Goal: Information Seeking & Learning: Learn about a topic

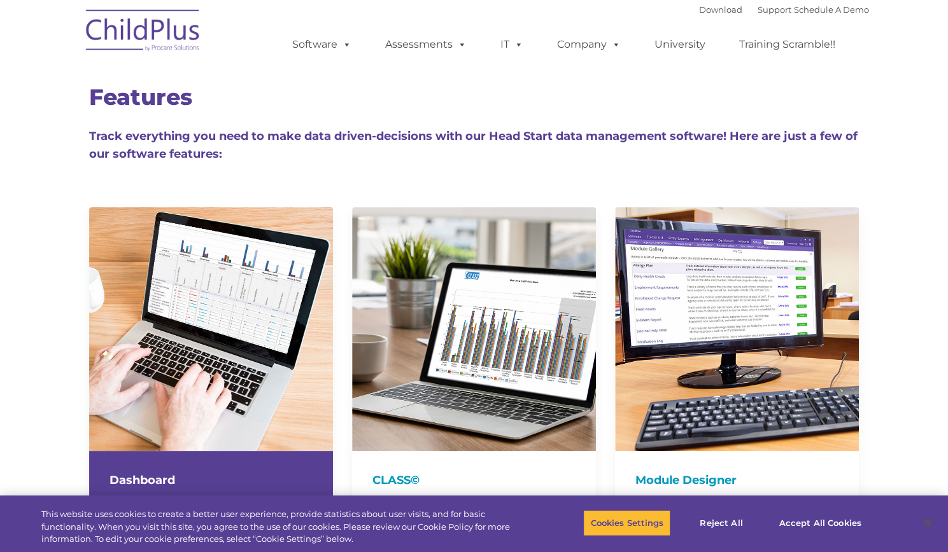
type input ""
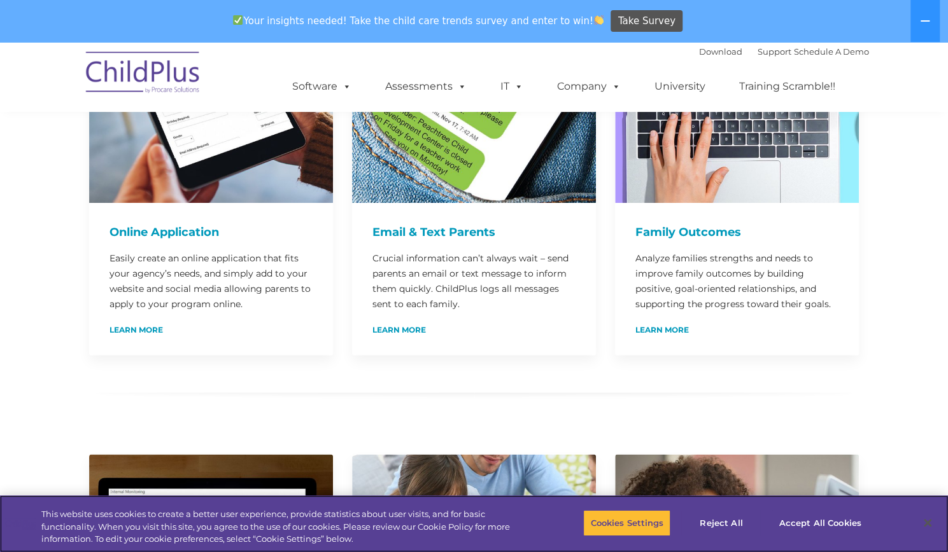
scroll to position [818, 0]
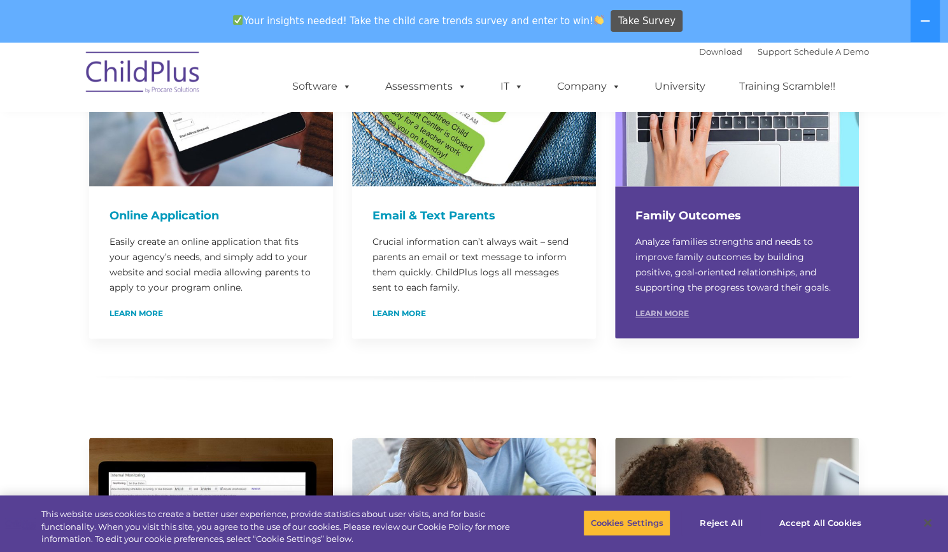
click at [647, 310] on link "Learn More" at bounding box center [661, 314] width 53 height 8
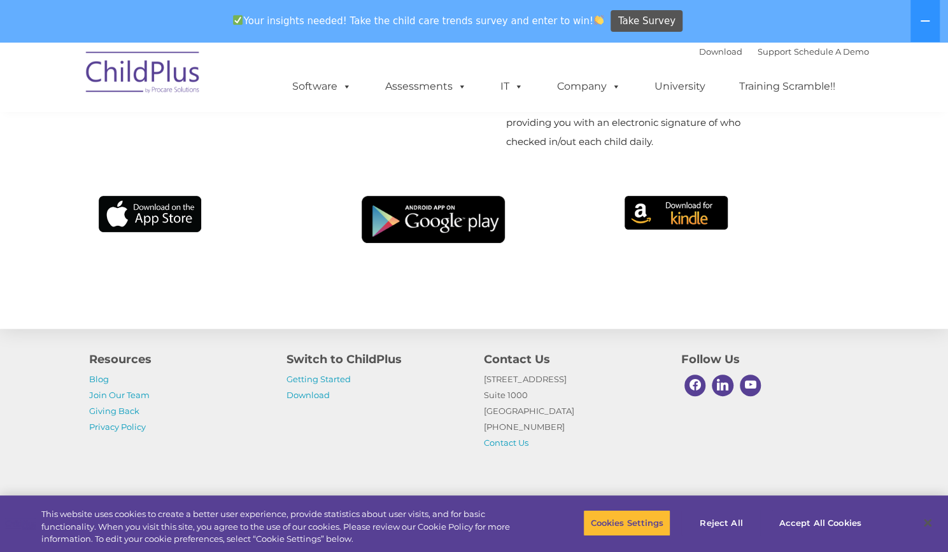
scroll to position [8616, 0]
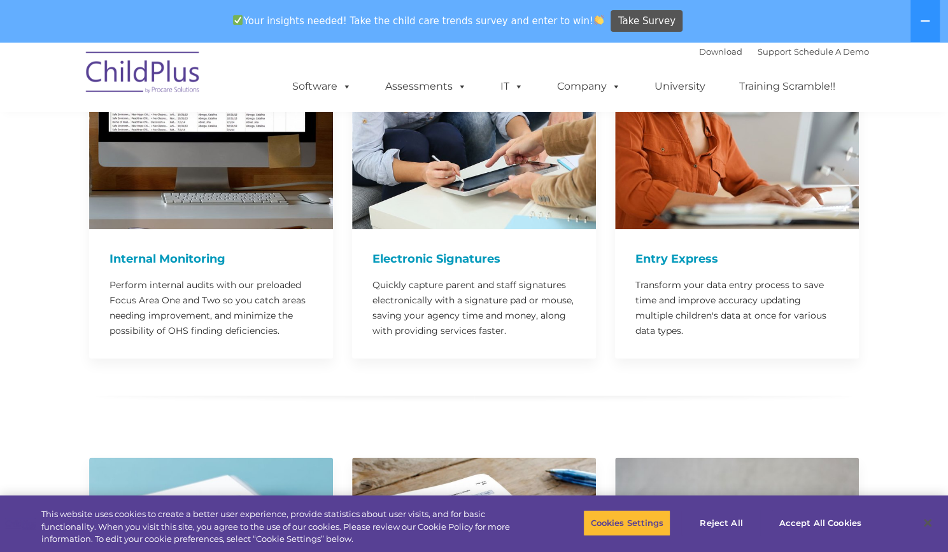
scroll to position [1274, 0]
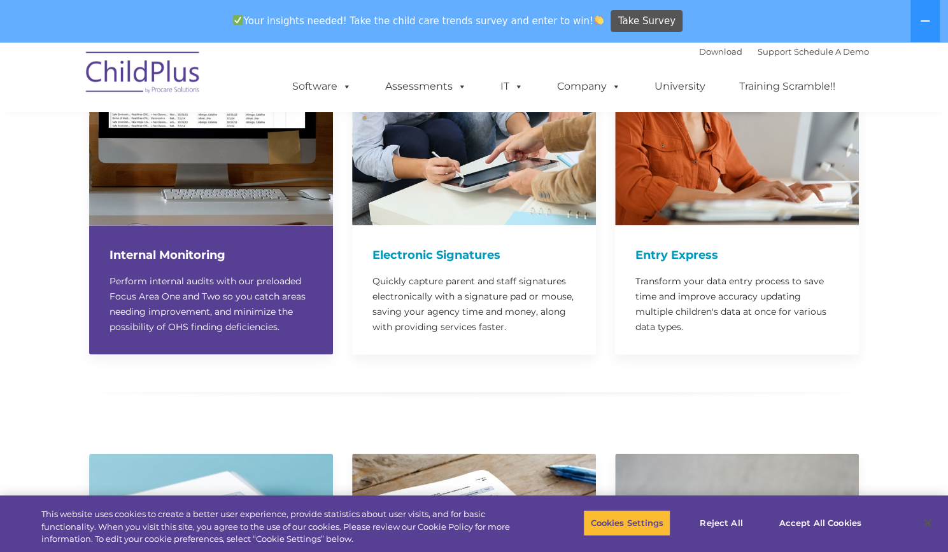
click at [258, 225] on div "Internal Monitoring Perform internal audits with our preloaded Focus Area One a…" at bounding box center [211, 289] width 244 height 129
click at [191, 246] on h4 "Internal Monitoring" at bounding box center [210, 255] width 203 height 18
click at [223, 290] on p "Perform internal audits with our preloaded Focus Area One and Two so you catch …" at bounding box center [210, 303] width 203 height 61
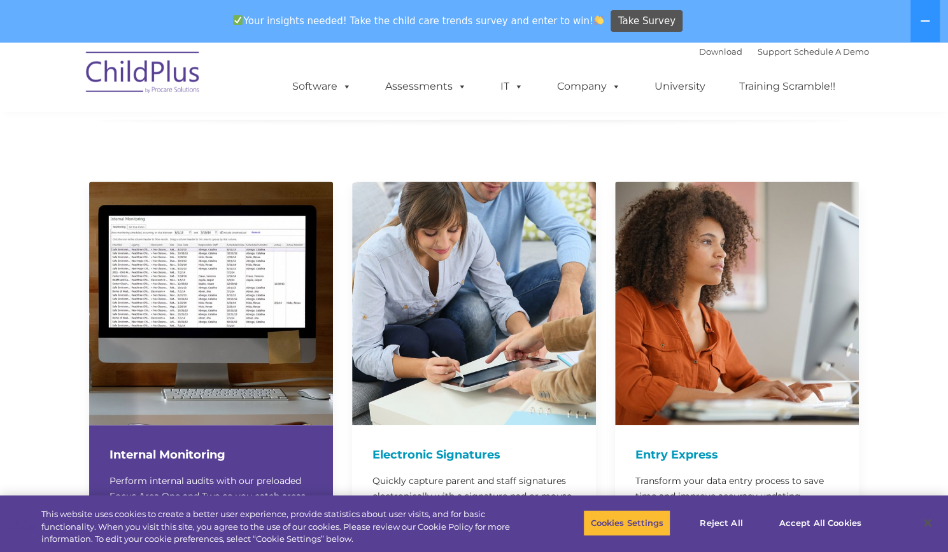
scroll to position [1063, 0]
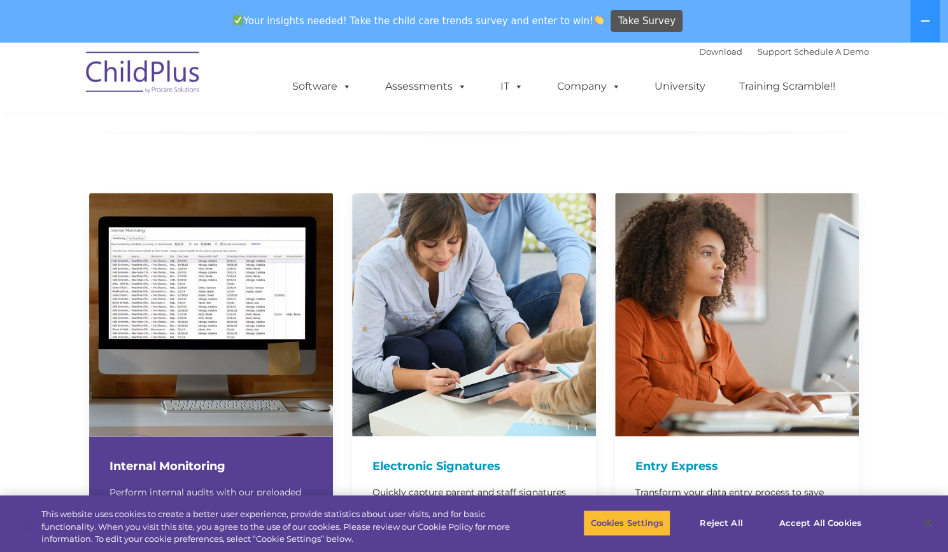
click at [251, 270] on img at bounding box center [211, 315] width 244 height 244
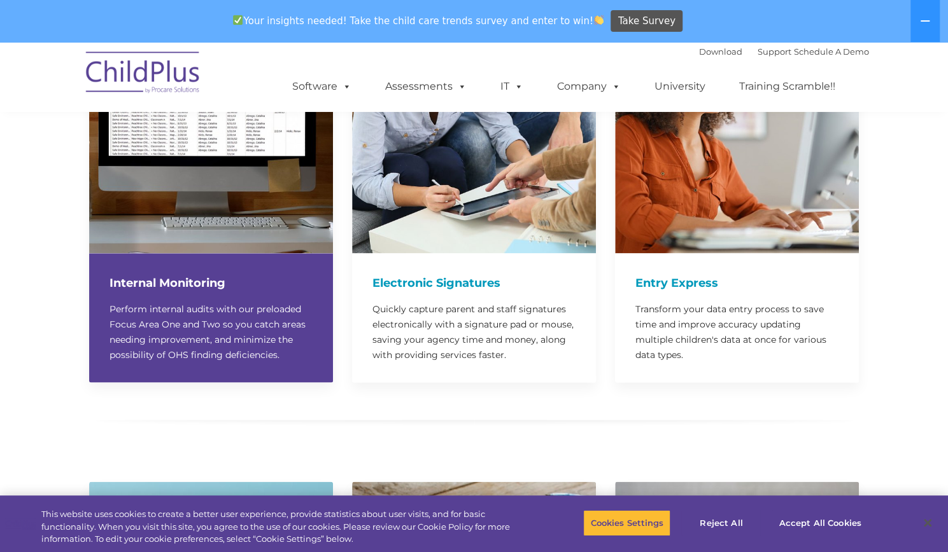
click at [221, 325] on p "Perform internal audits with our preloaded Focus Area One and Two so you catch …" at bounding box center [210, 331] width 203 height 61
click at [190, 274] on h4 "Internal Monitoring" at bounding box center [210, 283] width 203 height 18
click at [244, 207] on img at bounding box center [211, 132] width 244 height 244
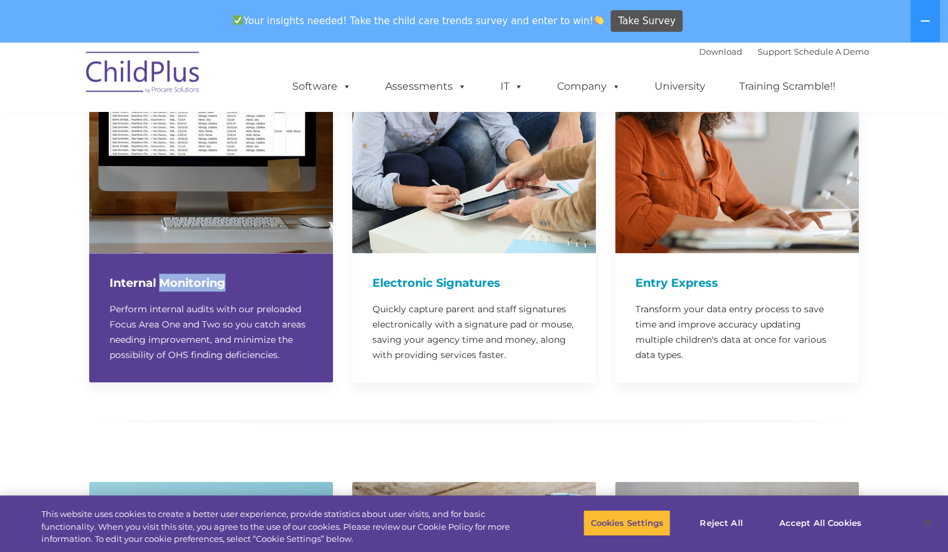
click at [244, 207] on img at bounding box center [211, 132] width 244 height 244
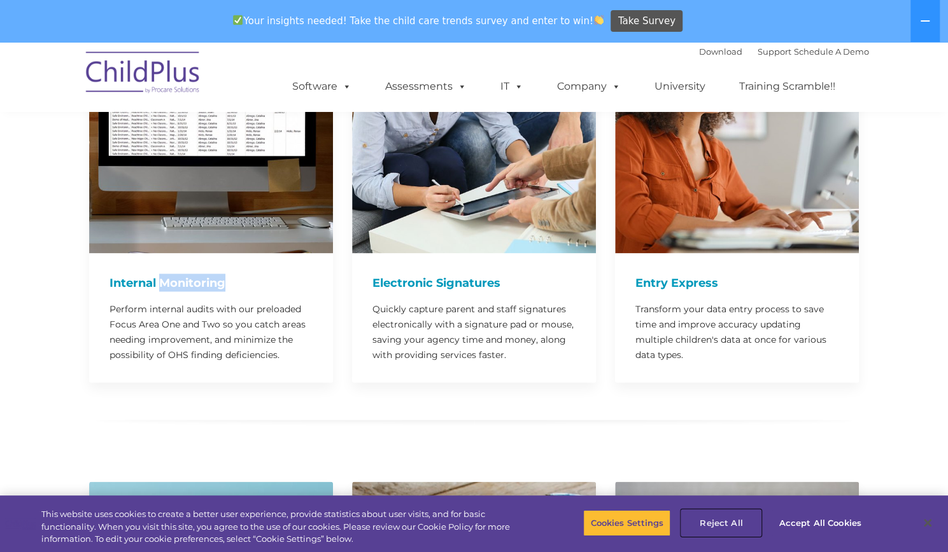
click at [724, 526] on button "Reject All" at bounding box center [721, 523] width 80 height 27
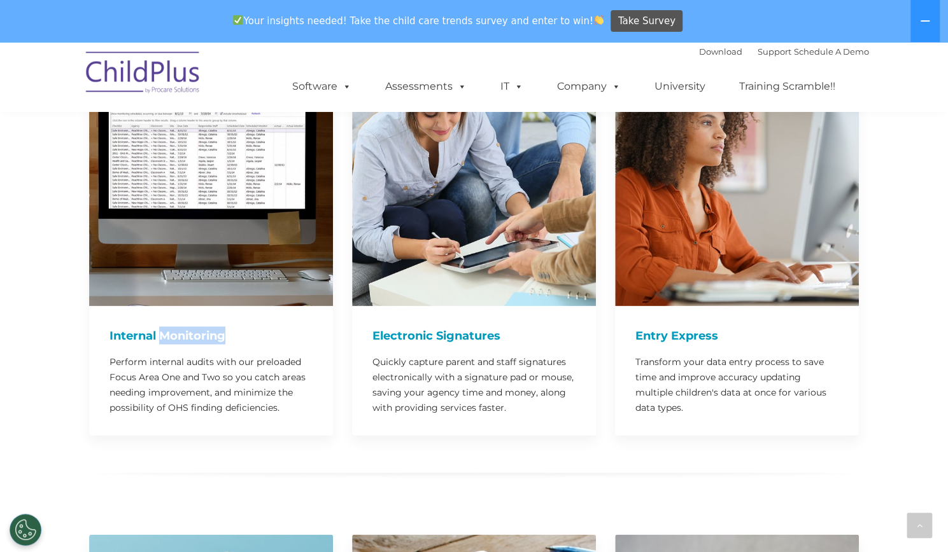
scroll to position [1193, 0]
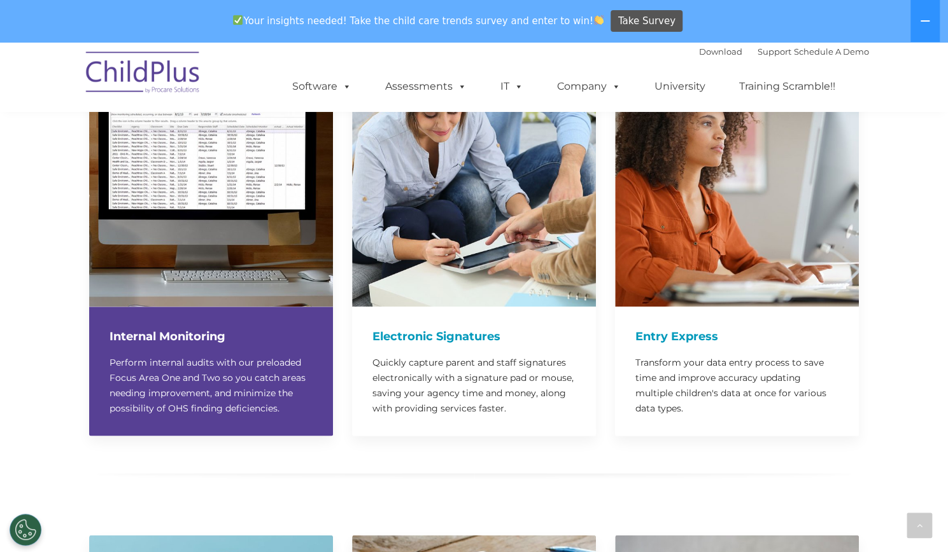
click at [108, 329] on div "Internal Monitoring Perform internal audits with our preloaded Focus Area One a…" at bounding box center [211, 371] width 244 height 129
click at [167, 386] on p "Perform internal audits with our preloaded Focus Area One and Two so you catch …" at bounding box center [210, 385] width 203 height 61
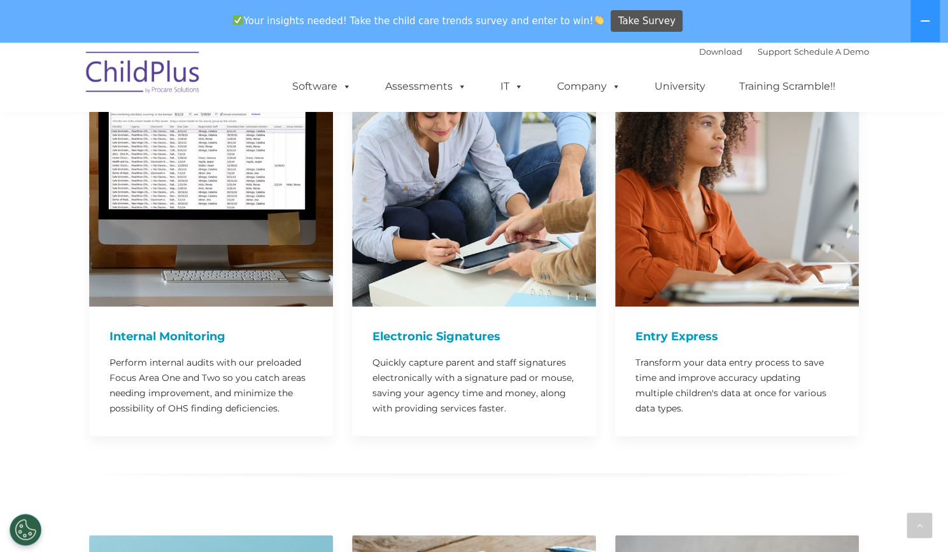
click at [218, 458] on div at bounding box center [474, 466] width 770 height 16
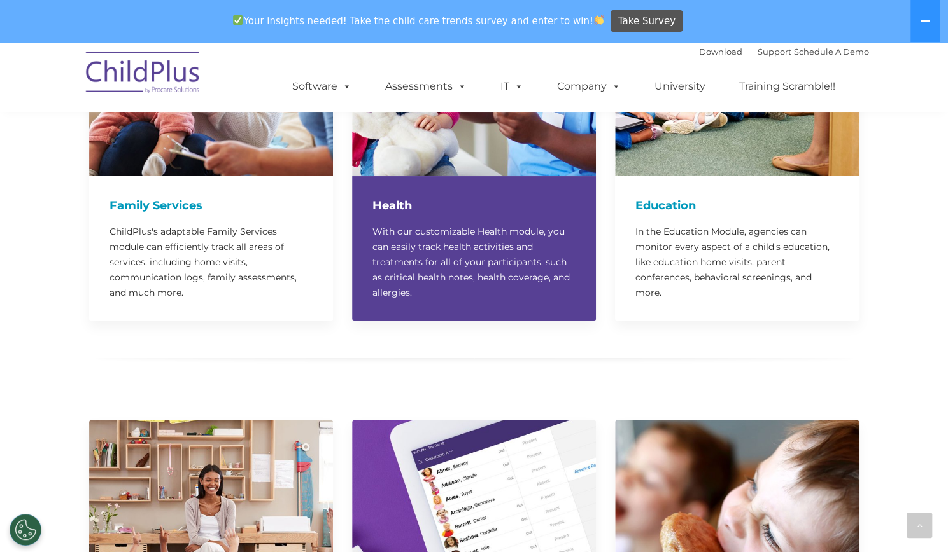
scroll to position [2800, 0]
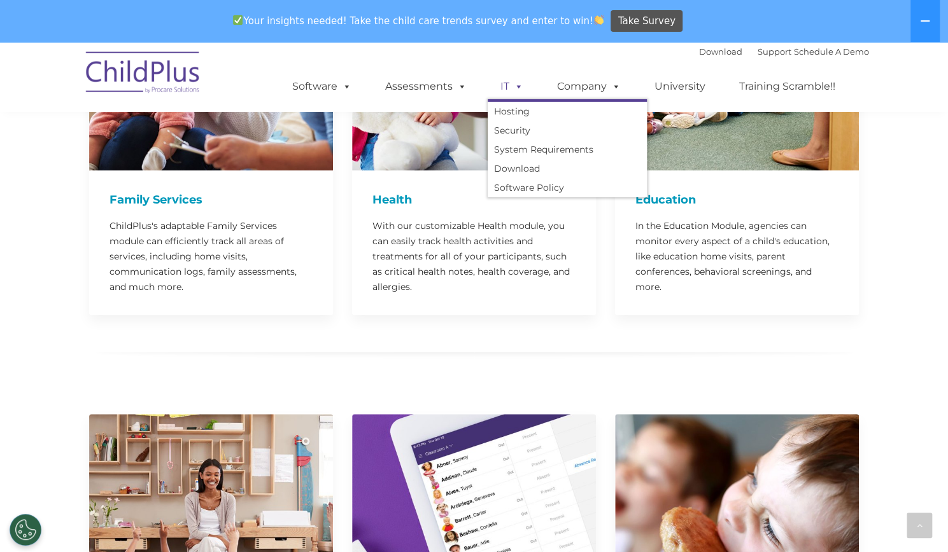
click at [511, 87] on span at bounding box center [516, 86] width 14 height 12
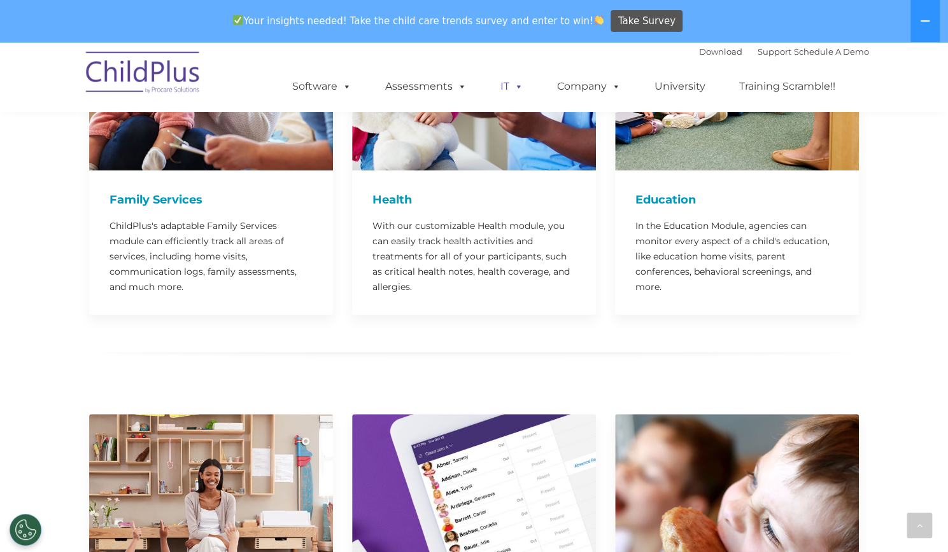
click at [511, 87] on span at bounding box center [516, 86] width 14 height 12
click at [382, 338] on div at bounding box center [474, 364] width 770 height 55
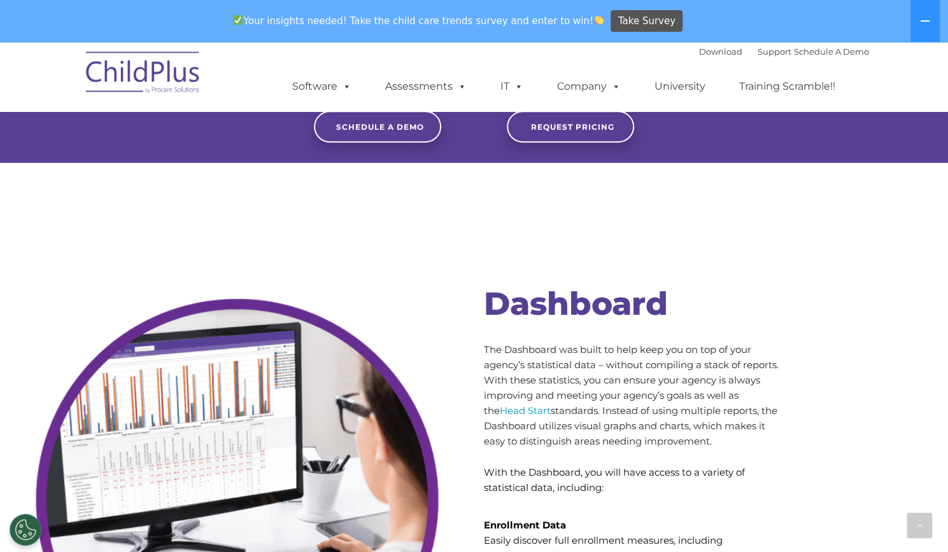
scroll to position [3638, 0]
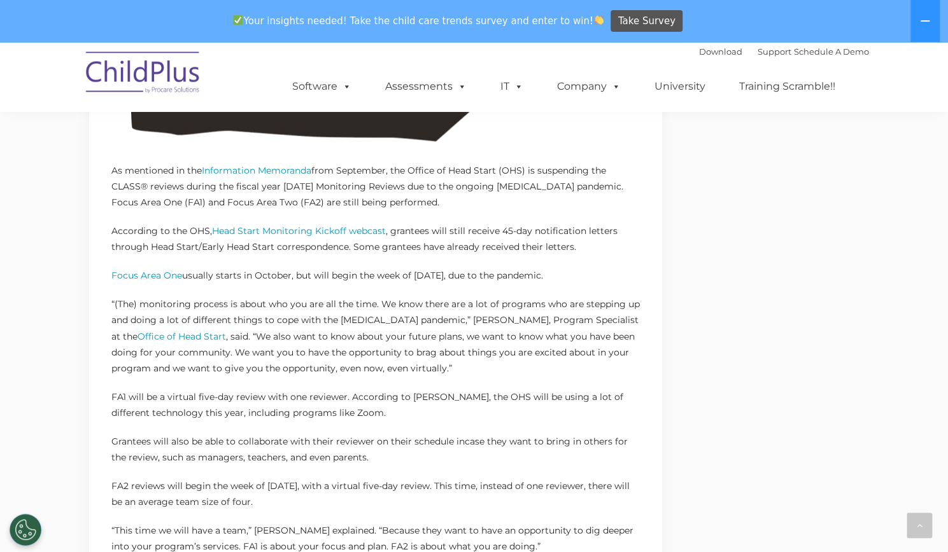
scroll to position [1091, 0]
